Goal: Find specific page/section: Find specific page/section

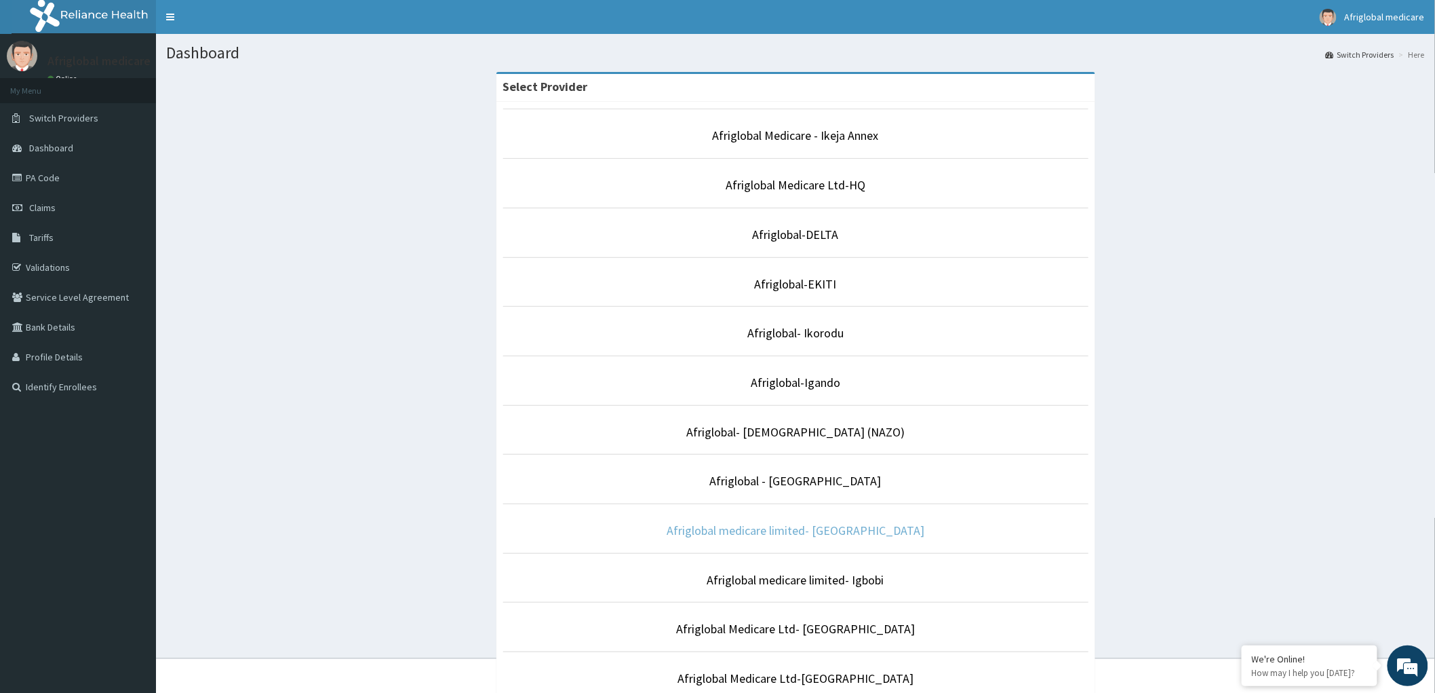
click at [829, 528] on link "Afriglobal medicare limited- [GEOGRAPHIC_DATA]" at bounding box center [796, 530] width 258 height 16
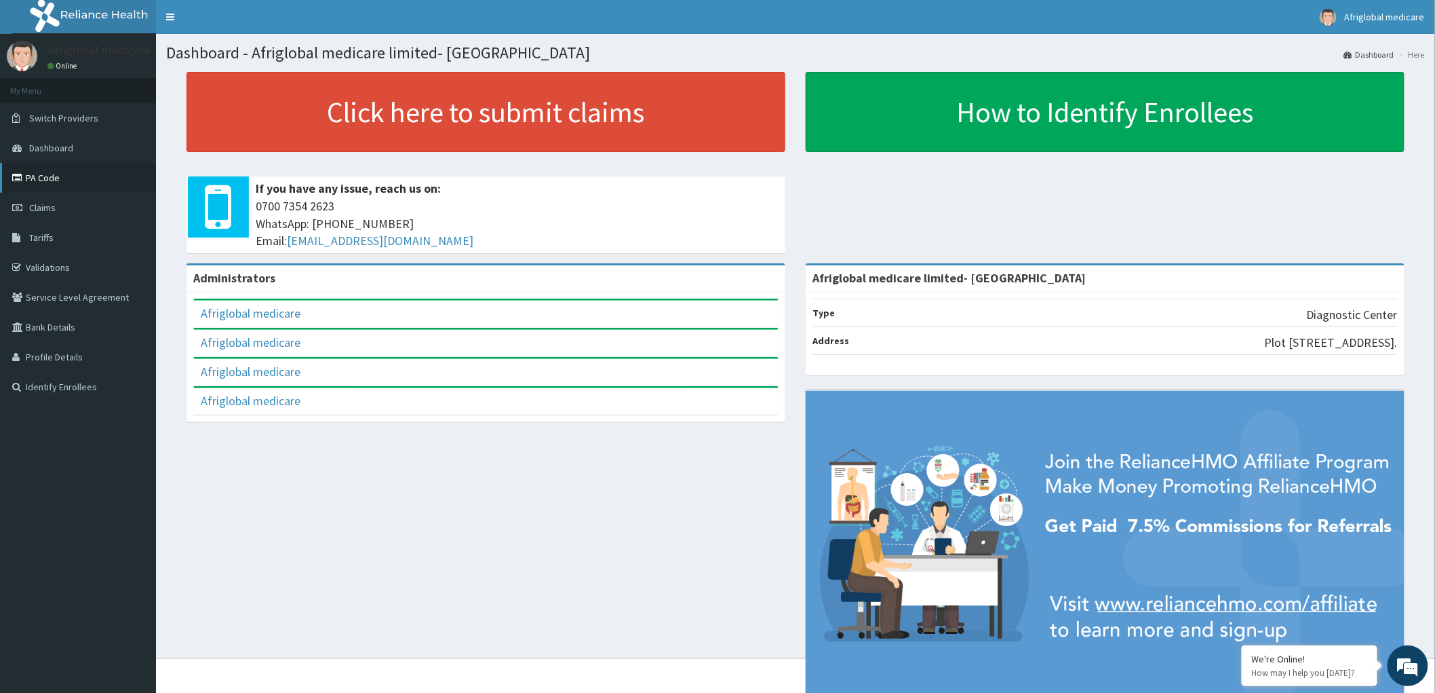
click at [71, 179] on link "PA Code" at bounding box center [78, 178] width 156 height 30
